Goal: Task Accomplishment & Management: Manage account settings

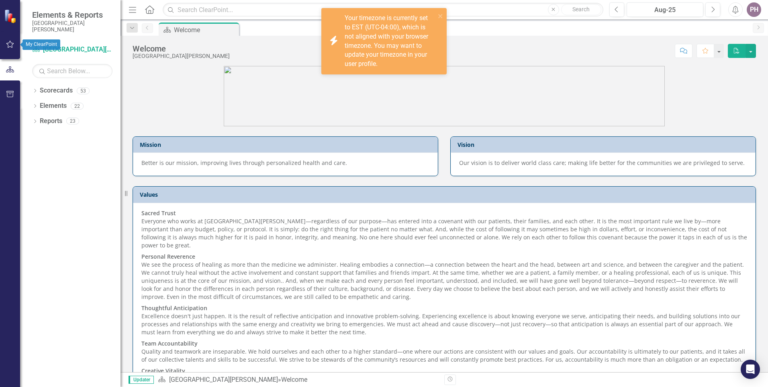
click at [10, 45] on icon "button" at bounding box center [10, 44] width 8 height 6
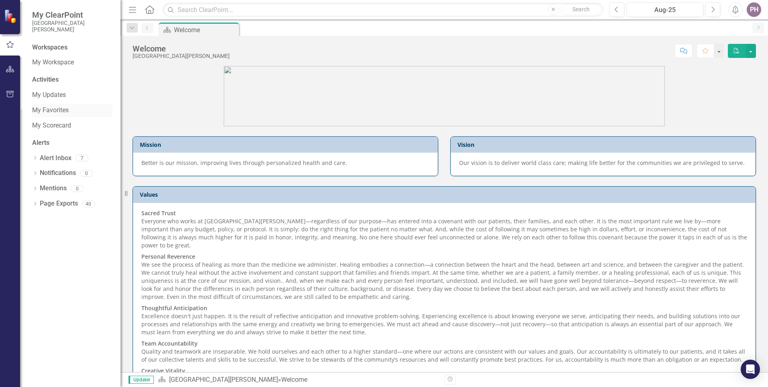
click at [55, 110] on link "My Favorites" at bounding box center [72, 110] width 80 height 9
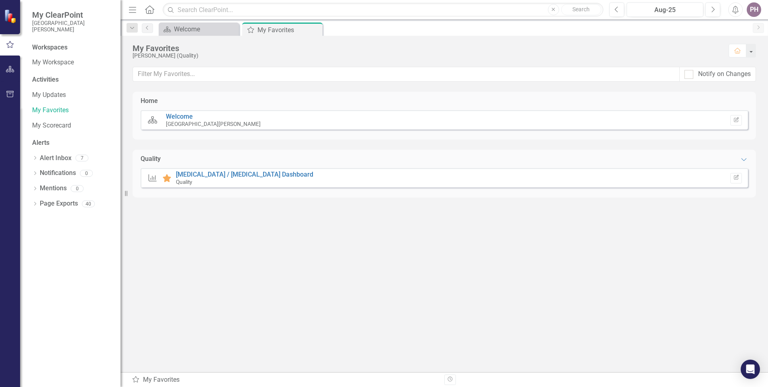
click at [209, 170] on div "Measure Favorite [MEDICAL_DATA] / [MEDICAL_DATA] Dashboard Quality Edit Report" at bounding box center [445, 177] width 608 height 19
click at [211, 172] on link "[MEDICAL_DATA] / [MEDICAL_DATA] Dashboard" at bounding box center [244, 174] width 137 height 8
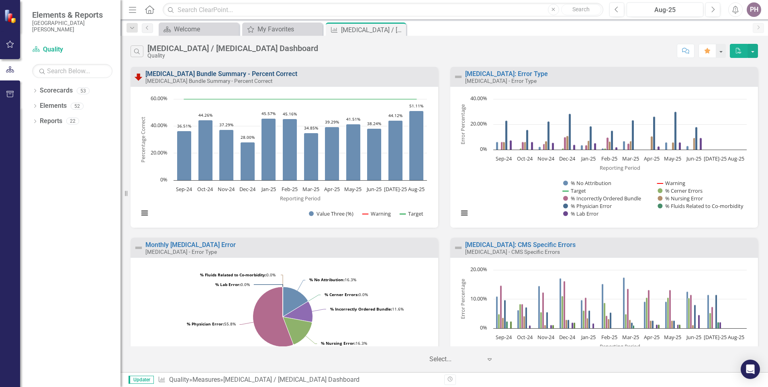
click at [244, 71] on link "[MEDICAL_DATA] Bundle Summary - Percent Correct" at bounding box center [221, 74] width 152 height 8
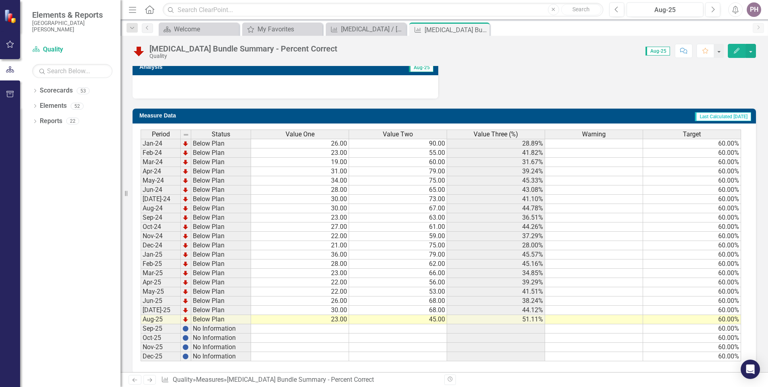
scroll to position [493, 0]
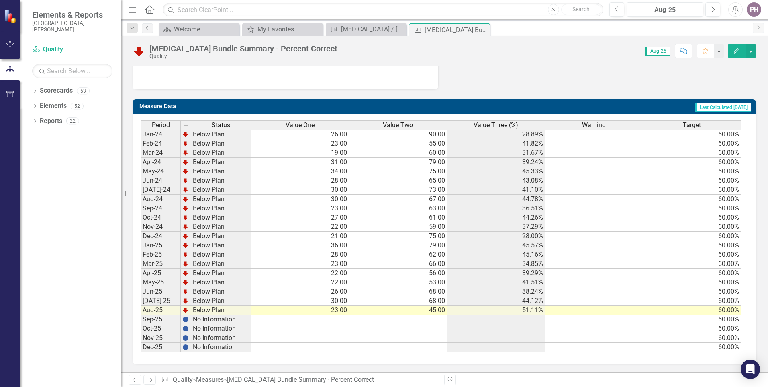
click at [335, 311] on td "23.00" at bounding box center [300, 309] width 98 height 9
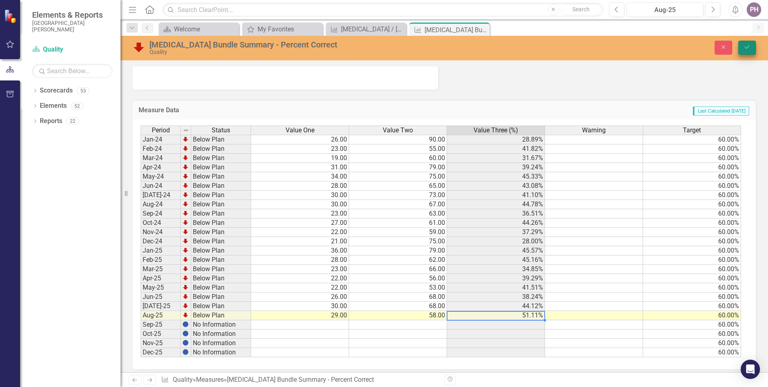
type textarea "58"
click at [744, 49] on icon "Save" at bounding box center [747, 47] width 7 height 6
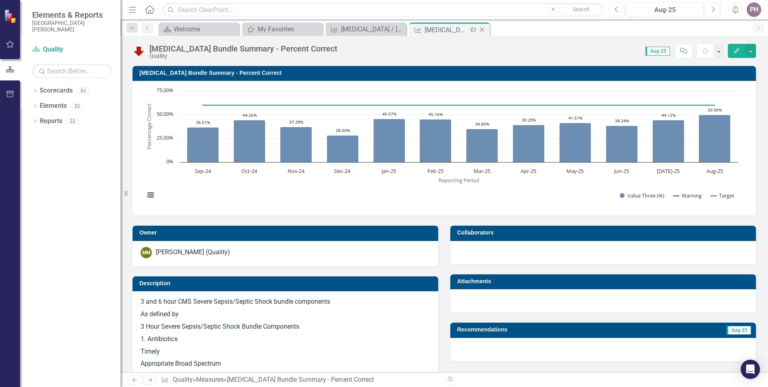
click at [483, 31] on icon "Close" at bounding box center [482, 30] width 8 height 6
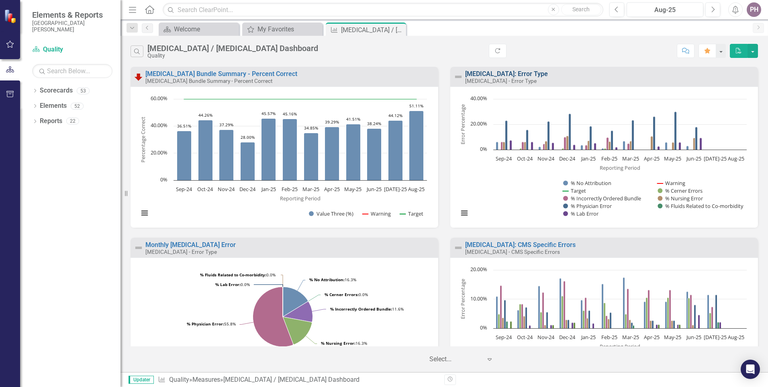
click at [500, 73] on link "[MEDICAL_DATA]: Error Type" at bounding box center [506, 74] width 83 height 8
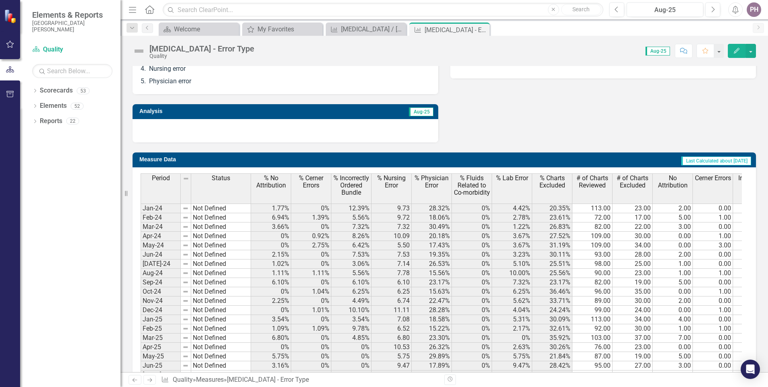
scroll to position [522, 0]
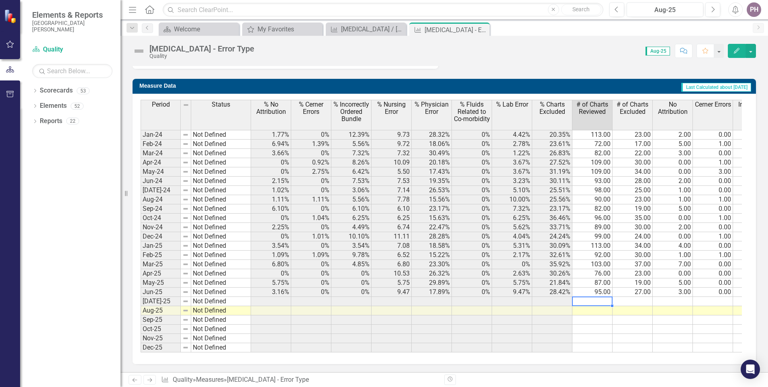
click at [602, 298] on td at bounding box center [593, 301] width 40 height 9
type textarea "87"
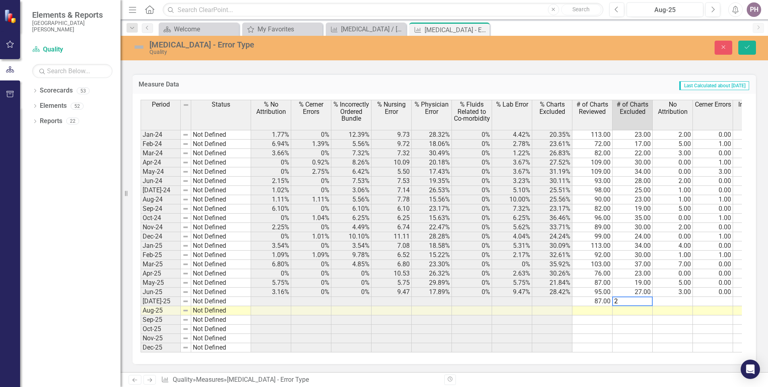
type textarea "29"
type textarea "0"
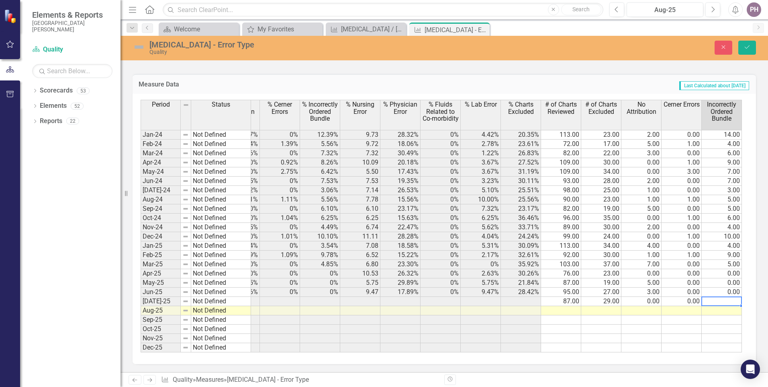
type textarea "0"
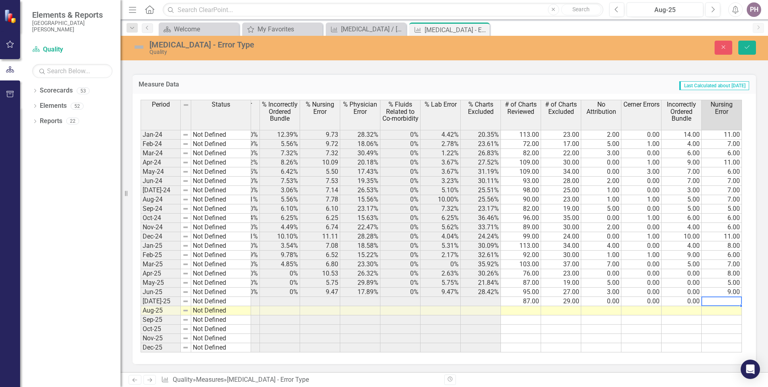
type textarea "7"
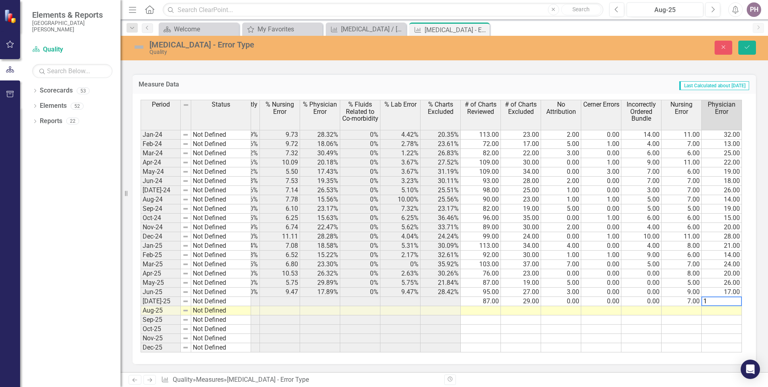
type textarea "18"
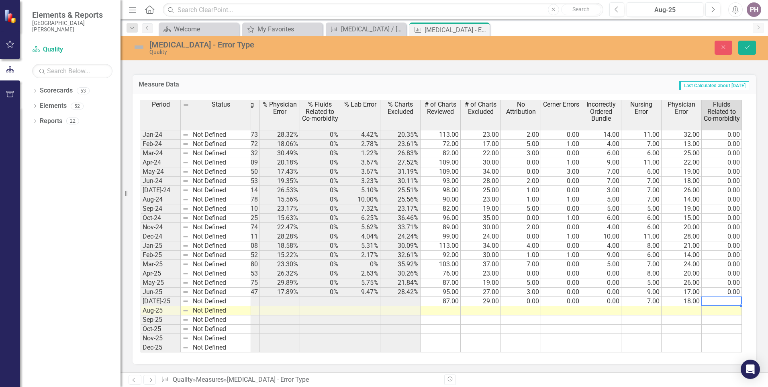
type textarea "0"
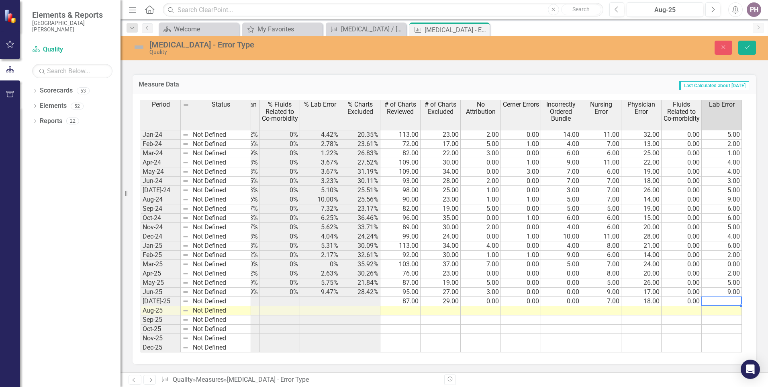
type textarea "4"
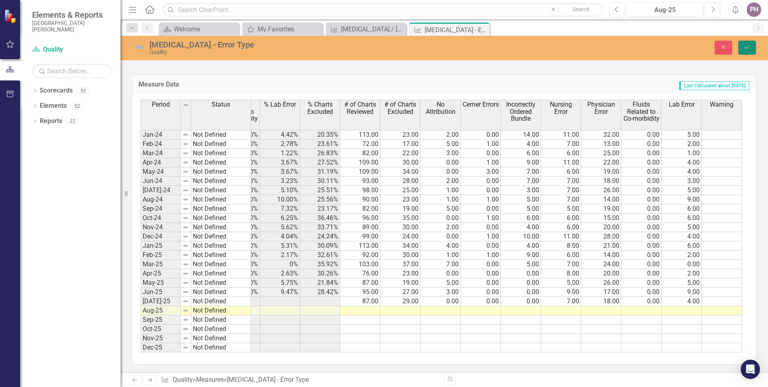
click at [746, 50] on button "Save" at bounding box center [748, 48] width 18 height 14
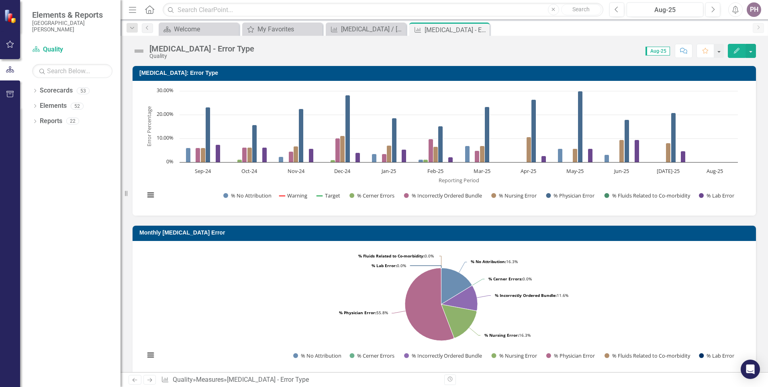
drag, startPoint x: 481, startPoint y: 30, endPoint x: 479, endPoint y: 35, distance: 6.3
click at [0, 0] on icon "Close" at bounding box center [0, 0] width 0 height 0
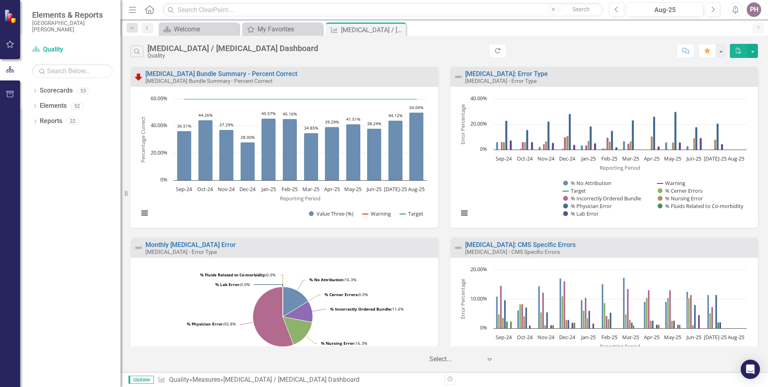
click at [489, 54] on button "Refresh" at bounding box center [498, 51] width 18 height 14
click at [486, 76] on link "[MEDICAL_DATA]: Error Type" at bounding box center [506, 74] width 83 height 8
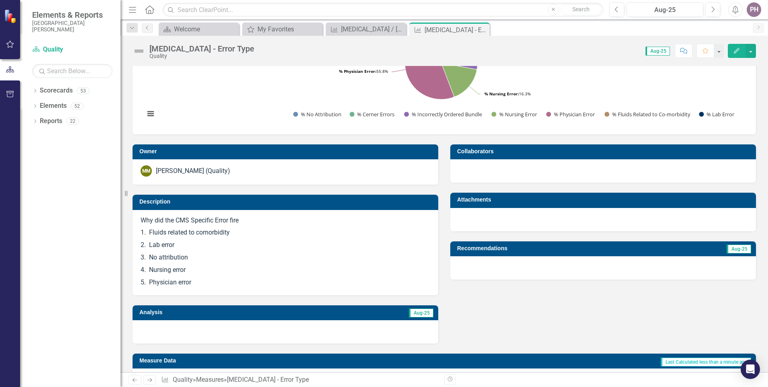
scroll to position [482, 0]
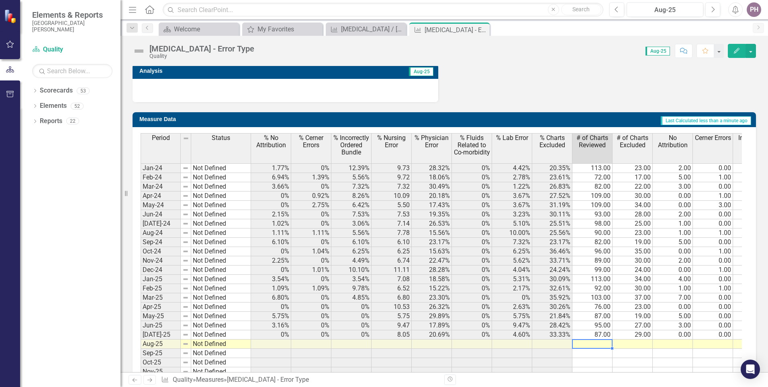
click at [589, 346] on td at bounding box center [593, 343] width 40 height 9
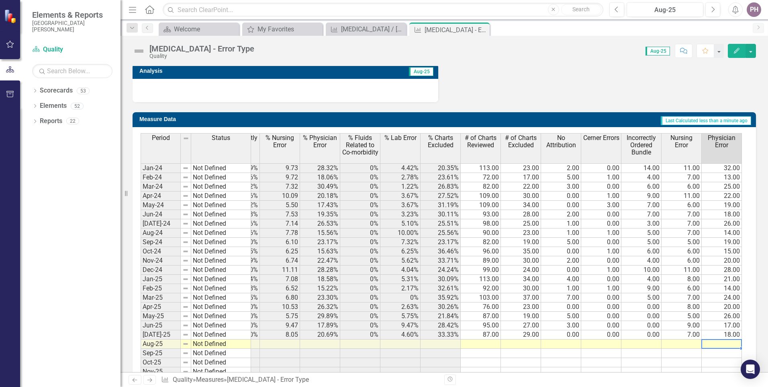
scroll to position [0, 152]
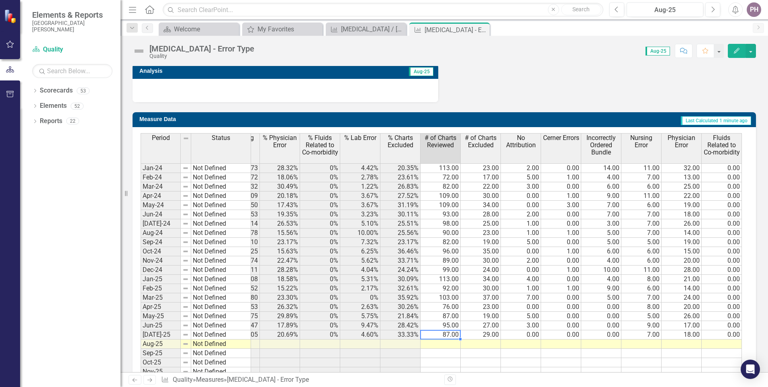
type textarea "9"
